Goal: Task Accomplishment & Management: Complete application form

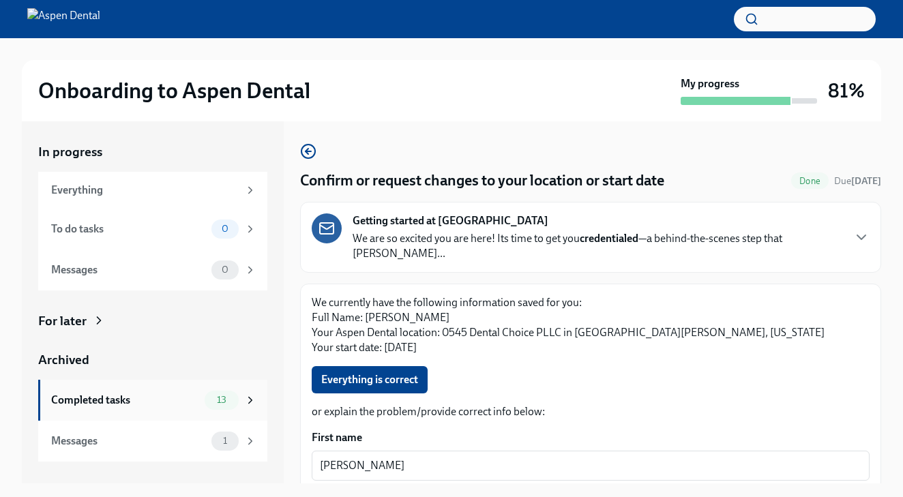
click at [109, 404] on div "Completed tasks" at bounding box center [125, 400] width 148 height 15
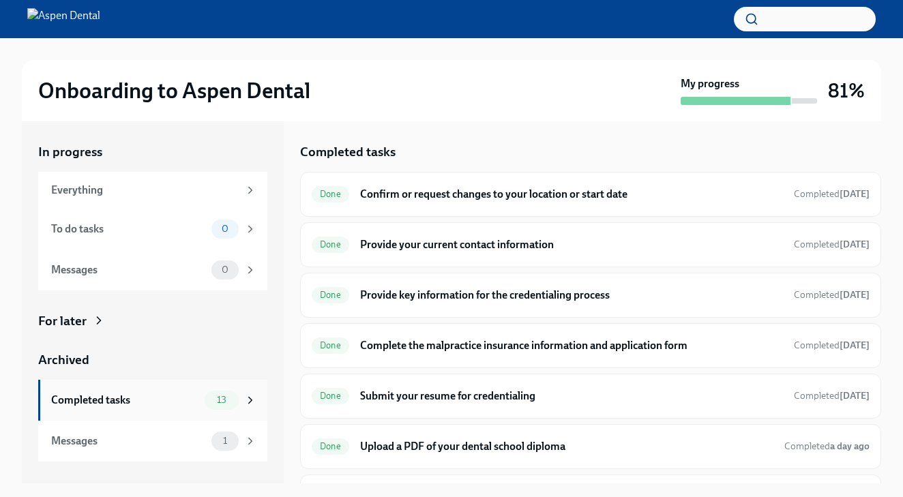
click at [146, 381] on div "Completed tasks 13" at bounding box center [152, 400] width 229 height 41
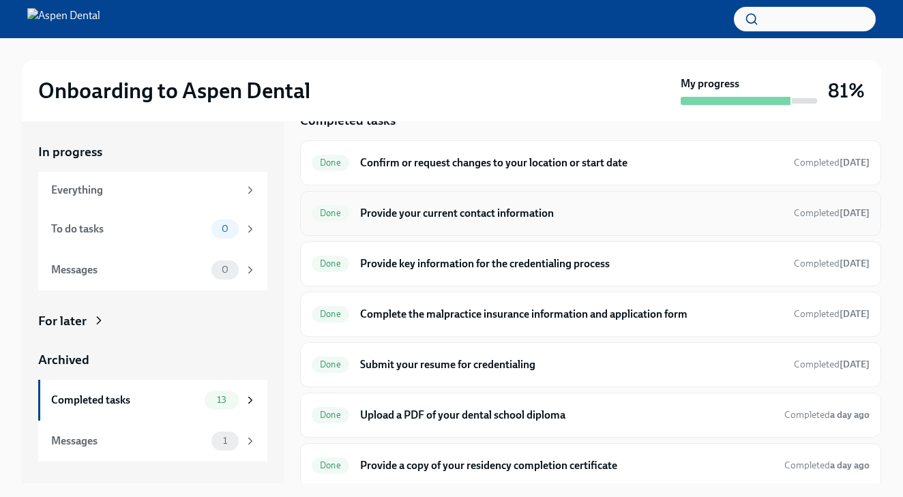
scroll to position [33, 0]
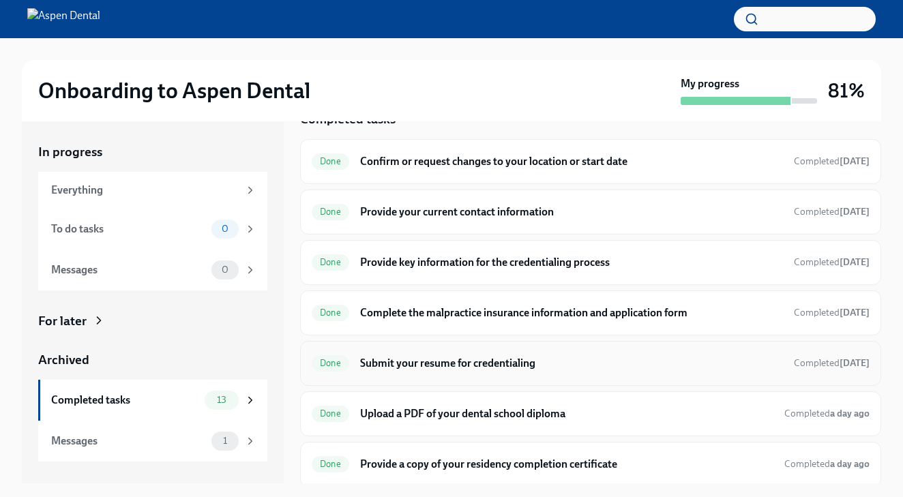
click at [406, 375] on div "Done Submit your resume for credentialing Completed [DATE]" at bounding box center [590, 363] width 581 height 45
click at [406, 369] on h6 "Submit your resume for credentialing" at bounding box center [571, 363] width 423 height 15
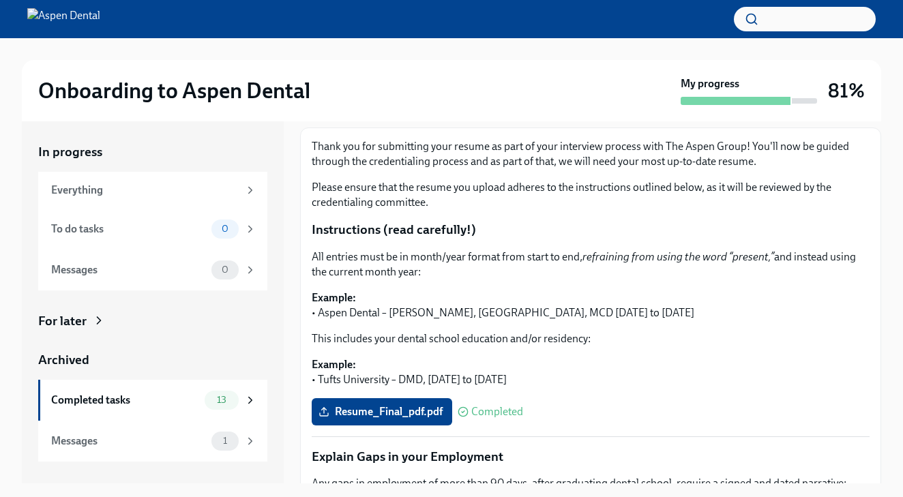
scroll to position [157, 0]
click at [393, 397] on label "Resume_Final_pdf.pdf" at bounding box center [382, 410] width 140 height 27
click at [0, 0] on input "Resume_Final_pdf.pdf" at bounding box center [0, 0] width 0 height 0
click at [428, 405] on label "Resume_Final_pdf.pdf" at bounding box center [382, 410] width 140 height 27
click at [0, 0] on input "Resume_Final_pdf.pdf" at bounding box center [0, 0] width 0 height 0
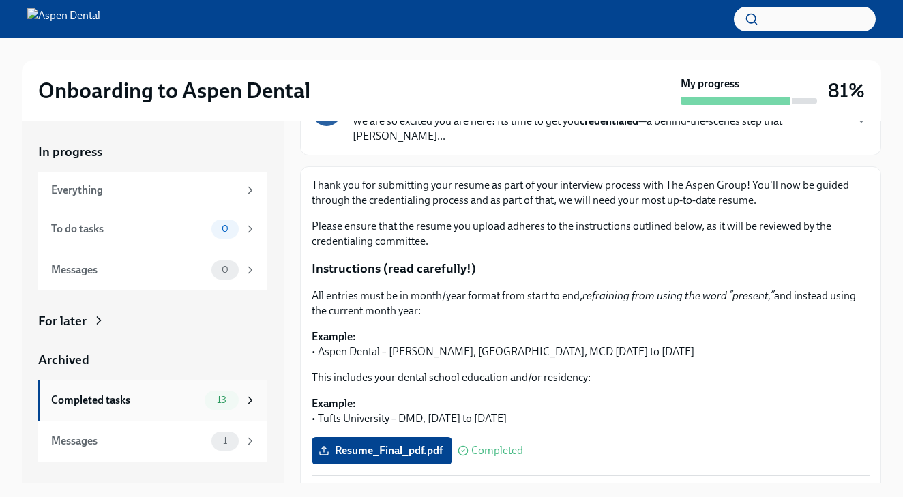
scroll to position [107, 0]
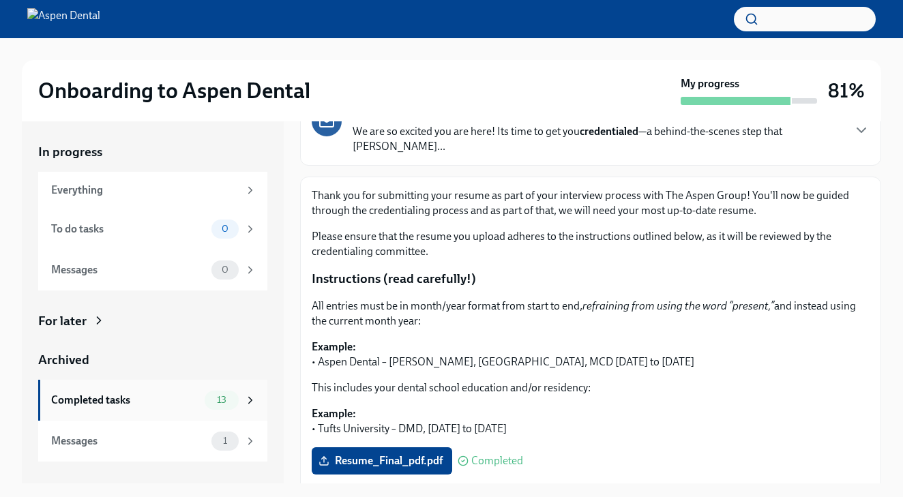
click at [71, 397] on div "Completed tasks" at bounding box center [125, 400] width 148 height 15
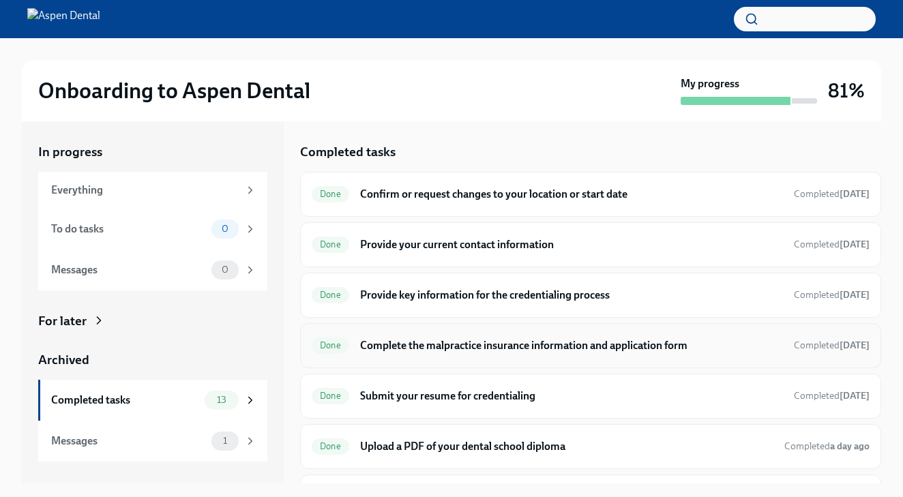
click at [432, 342] on h6 "Complete the malpractice insurance information and application form" at bounding box center [571, 345] width 423 height 15
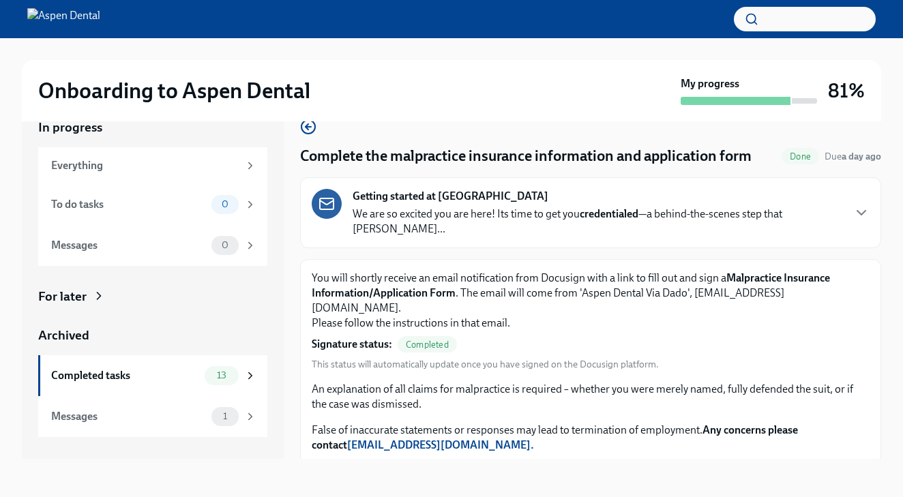
scroll to position [25, 0]
click at [78, 370] on div "Completed tasks" at bounding box center [125, 375] width 148 height 15
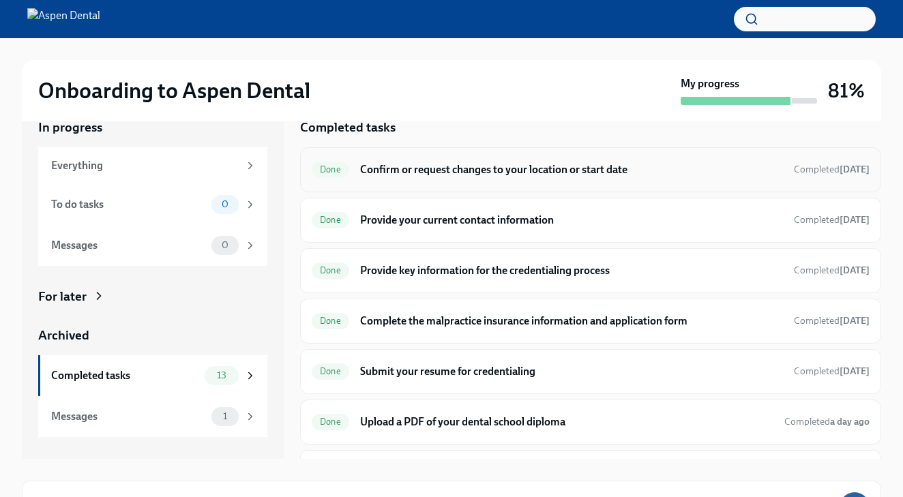
scroll to position [1, 0]
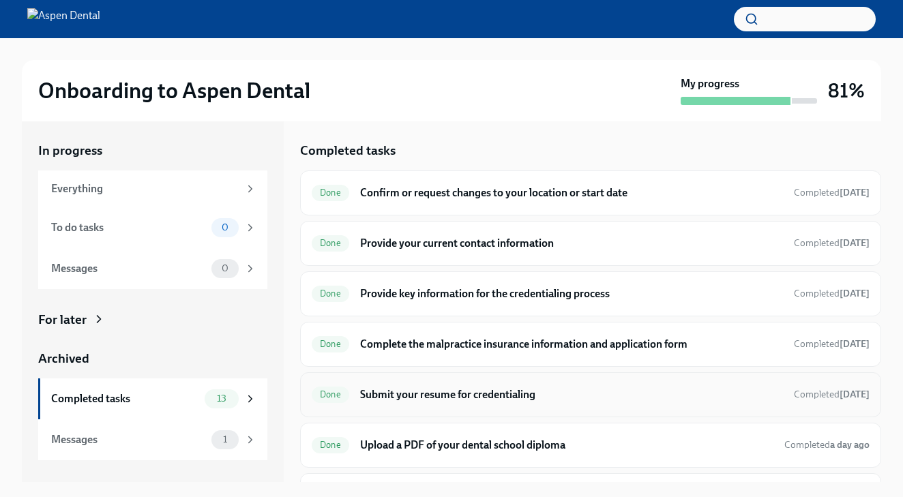
click at [453, 384] on div "Done Submit your resume for credentialing Completed [DATE]" at bounding box center [591, 395] width 558 height 22
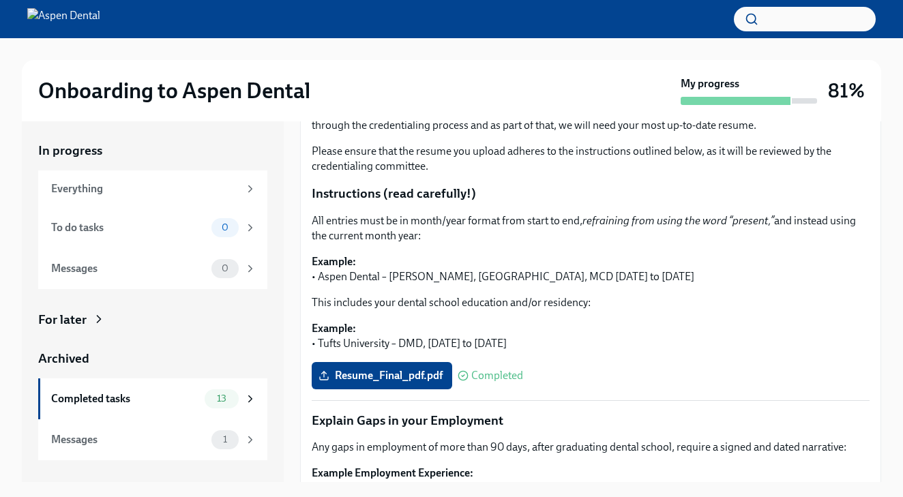
scroll to position [264, 0]
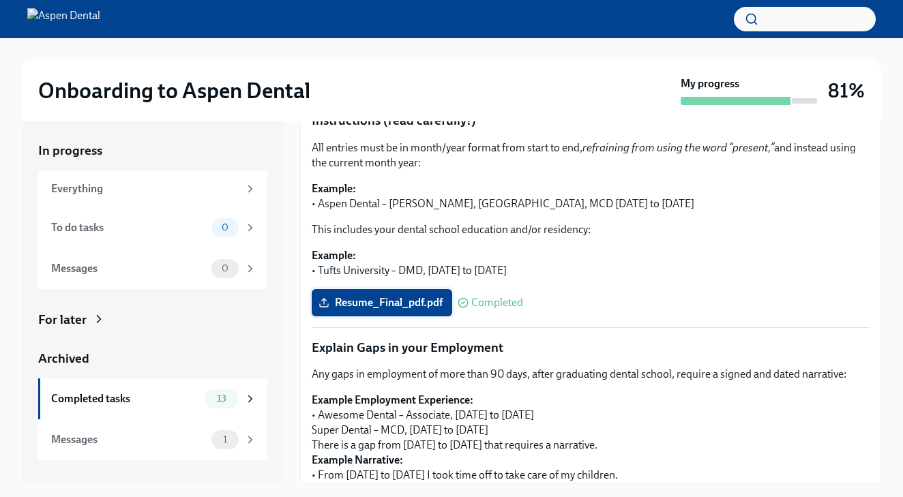
click at [394, 296] on span "Resume_Final_pdf.pdf" at bounding box center [381, 303] width 121 height 14
click at [0, 0] on input "Resume_Final_pdf.pdf" at bounding box center [0, 0] width 0 height 0
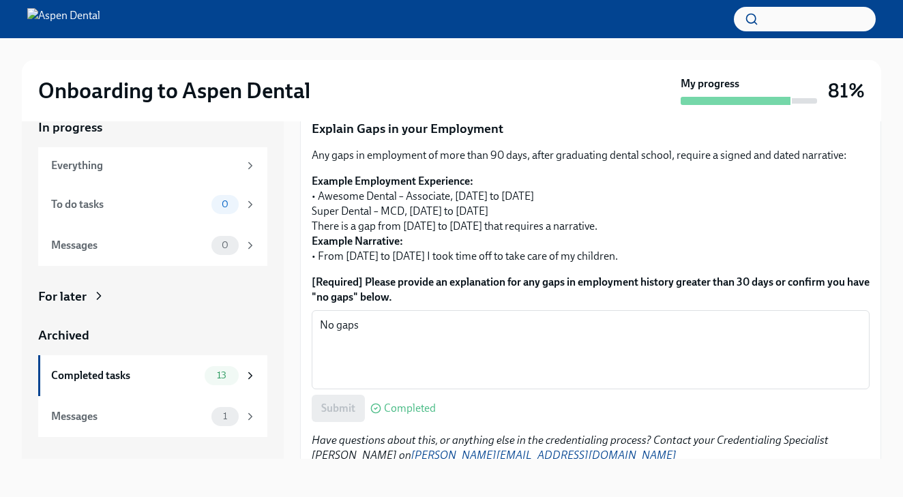
scroll to position [25, 0]
